Goal: Transaction & Acquisition: Obtain resource

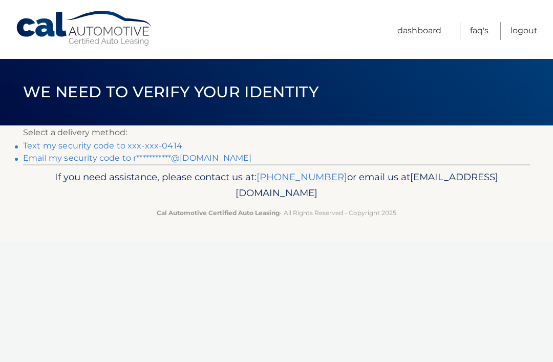
click at [43, 148] on link "Text my security code to xxx-xxx-0414" at bounding box center [102, 146] width 159 height 10
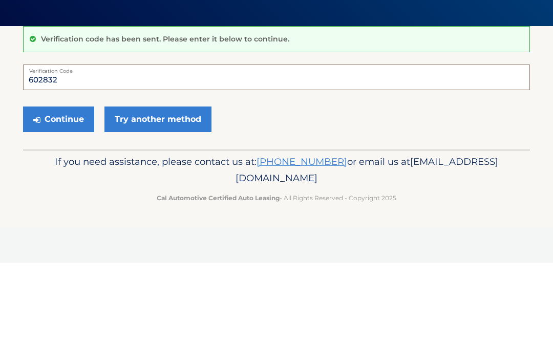
type input "602832"
click at [49, 206] on button "Continue" at bounding box center [58, 219] width 71 height 26
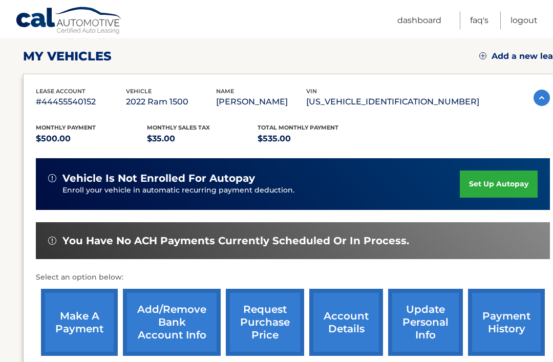
scroll to position [138, 0]
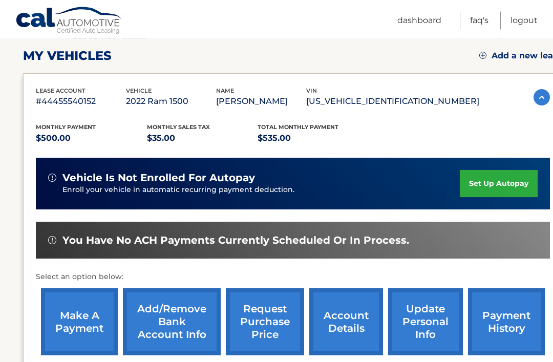
click at [536, 102] on img at bounding box center [542, 98] width 16 height 16
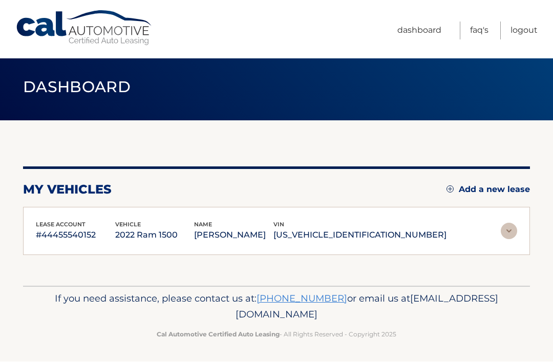
scroll to position [5, 0]
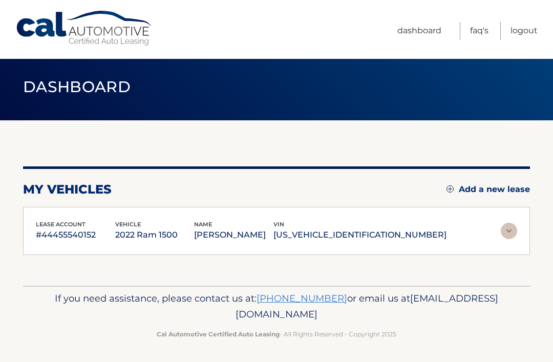
click at [369, 233] on p "1C6RREMT2NN408225" at bounding box center [360, 235] width 173 height 14
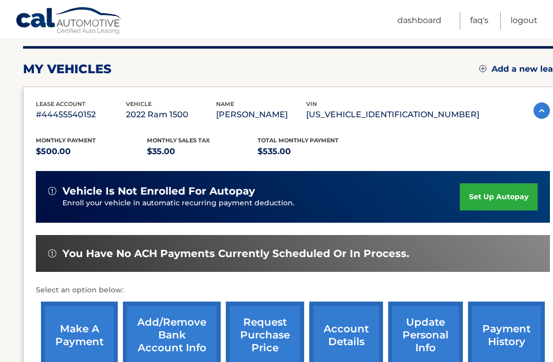
scroll to position [223, 0]
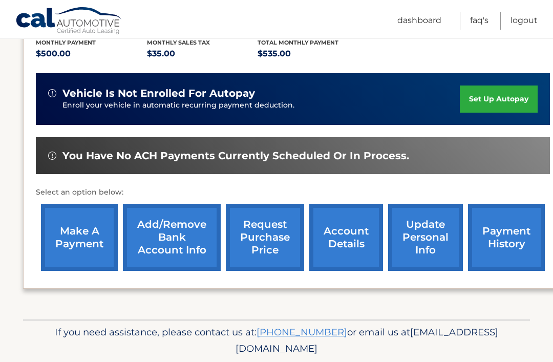
click at [77, 236] on link "make a payment" at bounding box center [79, 237] width 77 height 67
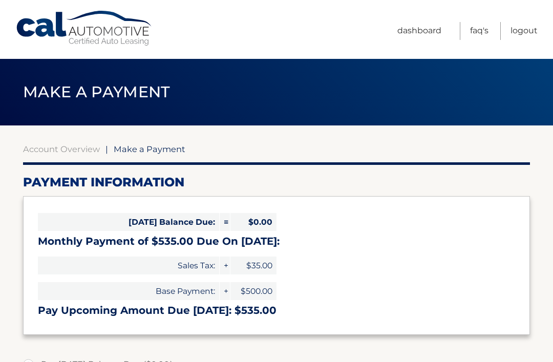
select select "N2MxYTRlZDQtYzA0OC00ODQ3LWE3YTktZDE0NGMwOGVkNzk1"
click at [422, 30] on link "Dashboard" at bounding box center [420, 31] width 44 height 18
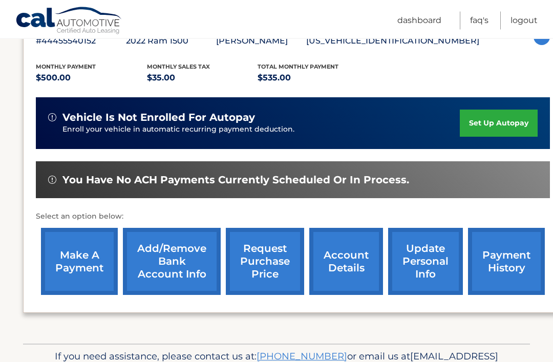
scroll to position [223, 0]
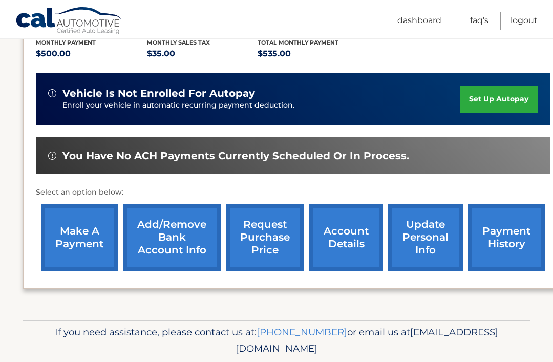
click at [263, 239] on link "request purchase price" at bounding box center [265, 237] width 78 height 67
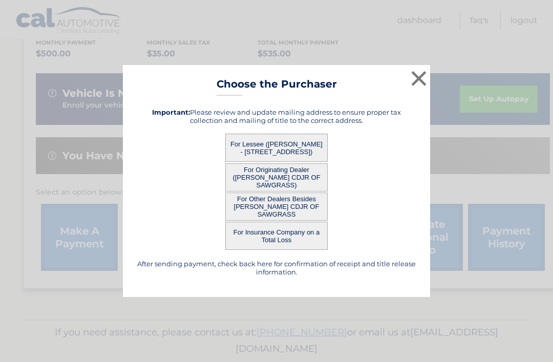
click at [302, 192] on button "For Originating Dealer ([PERSON_NAME] CDJR OF SAWGRASS)" at bounding box center [276, 177] width 102 height 28
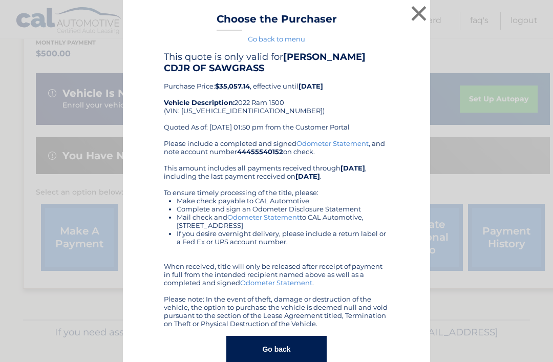
click at [420, 14] on button "×" at bounding box center [419, 13] width 20 height 20
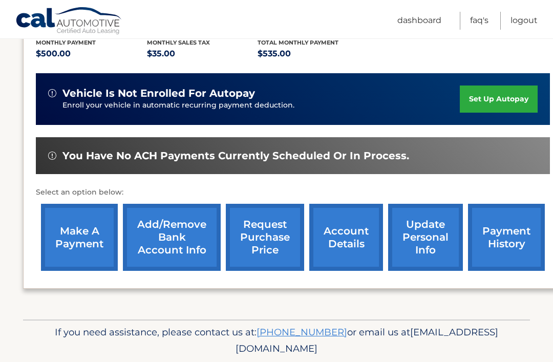
click at [272, 240] on link "request purchase price" at bounding box center [265, 237] width 78 height 67
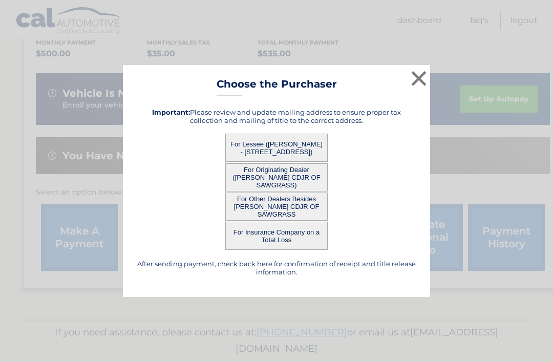
click at [300, 221] on button "For Other Dealers Besides [PERSON_NAME] CDJR OF SAWGRASS" at bounding box center [276, 207] width 102 height 28
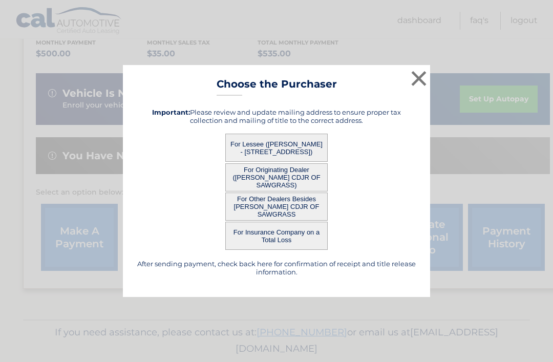
click at [301, 157] on button "For Lessee ([PERSON_NAME] - [STREET_ADDRESS])" at bounding box center [276, 148] width 102 height 28
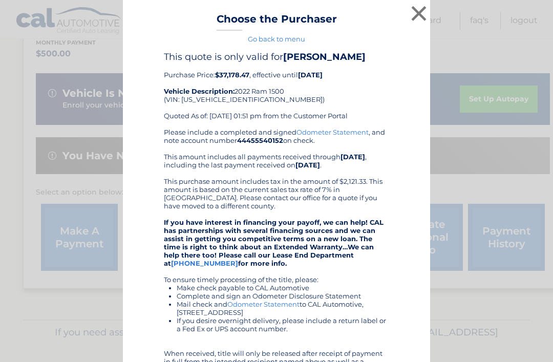
scroll to position [0, 0]
click at [416, 15] on button "×" at bounding box center [419, 13] width 20 height 20
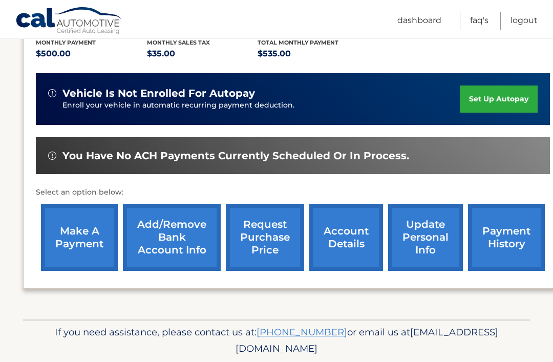
click at [267, 238] on link "request purchase price" at bounding box center [265, 237] width 78 height 67
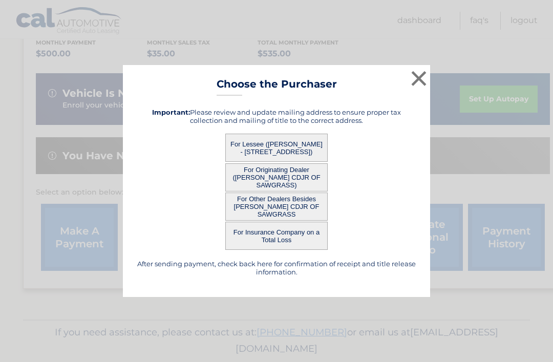
click at [297, 246] on button "For Insurance Company on a Total Loss" at bounding box center [276, 236] width 102 height 28
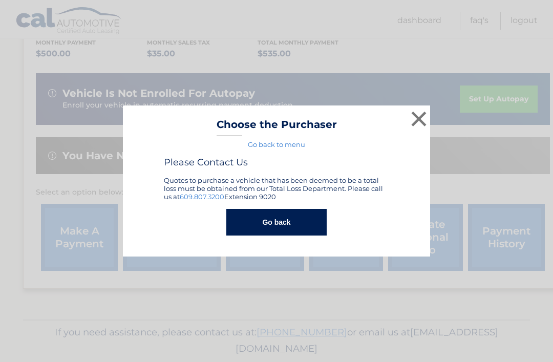
click at [411, 129] on button "×" at bounding box center [419, 119] width 20 height 20
